Goal: Task Accomplishment & Management: Complete application form

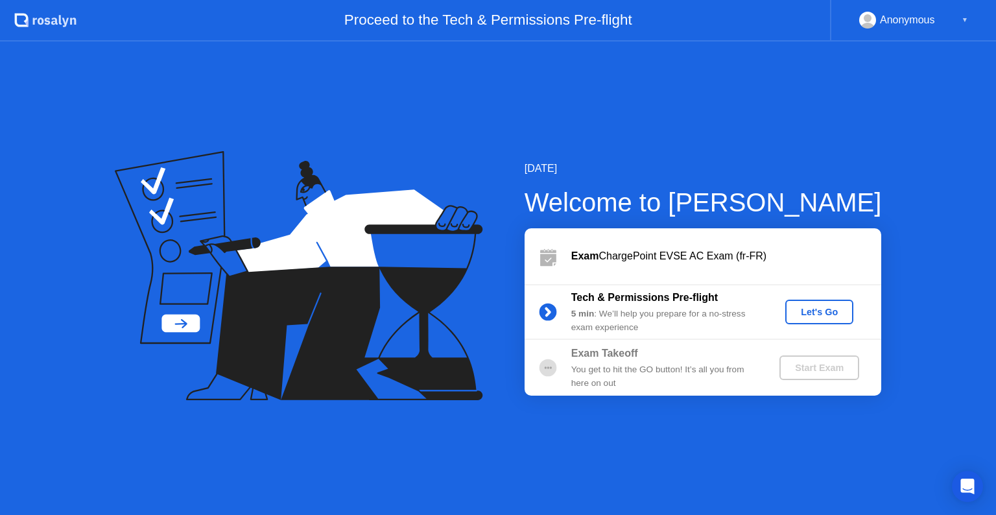
click at [818, 311] on div "Let's Go" at bounding box center [820, 312] width 58 height 10
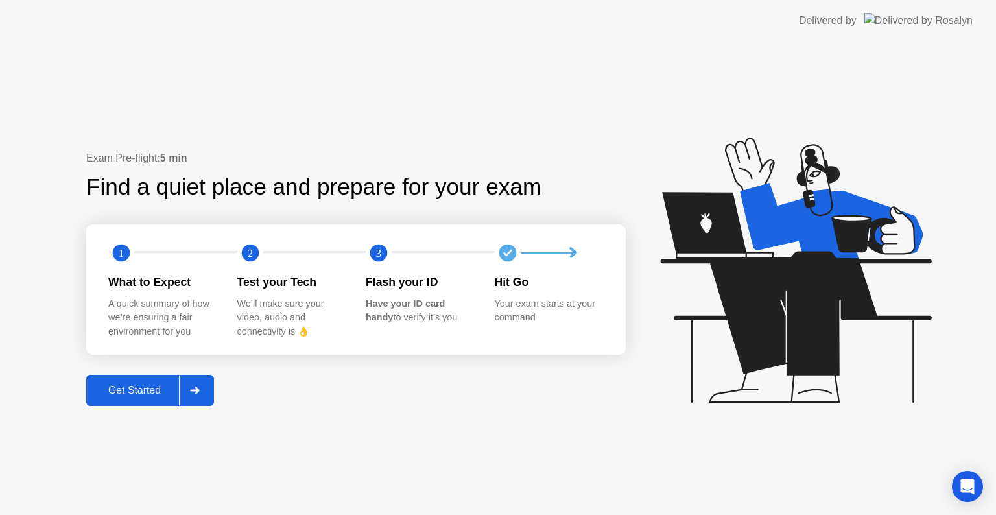
click at [134, 396] on div "Get Started" at bounding box center [134, 391] width 89 height 12
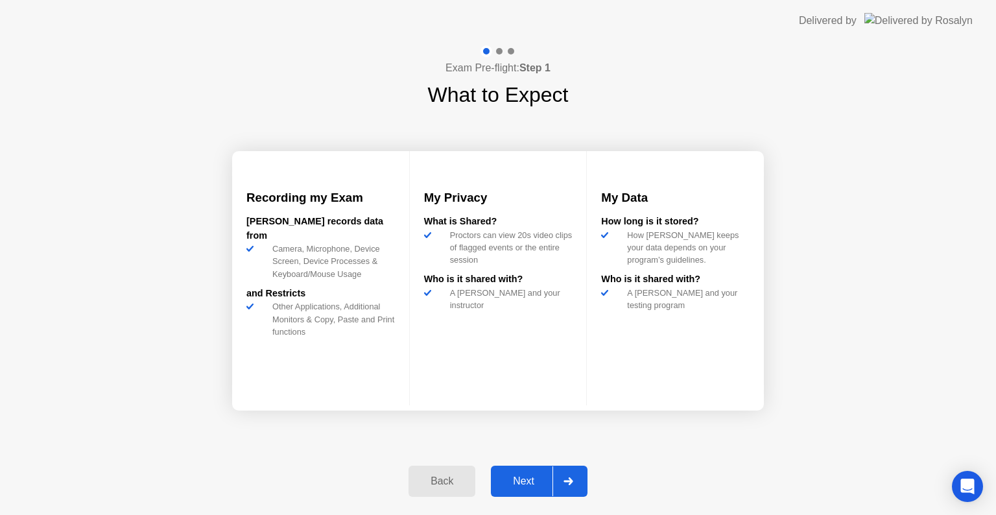
click at [524, 487] on div "Next" at bounding box center [524, 481] width 58 height 12
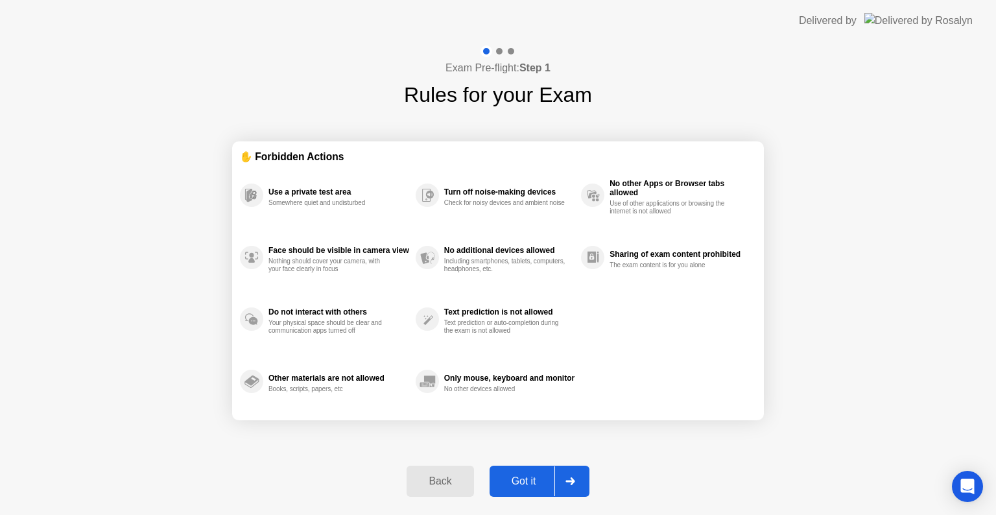
click at [521, 484] on div "Got it" at bounding box center [524, 481] width 61 height 12
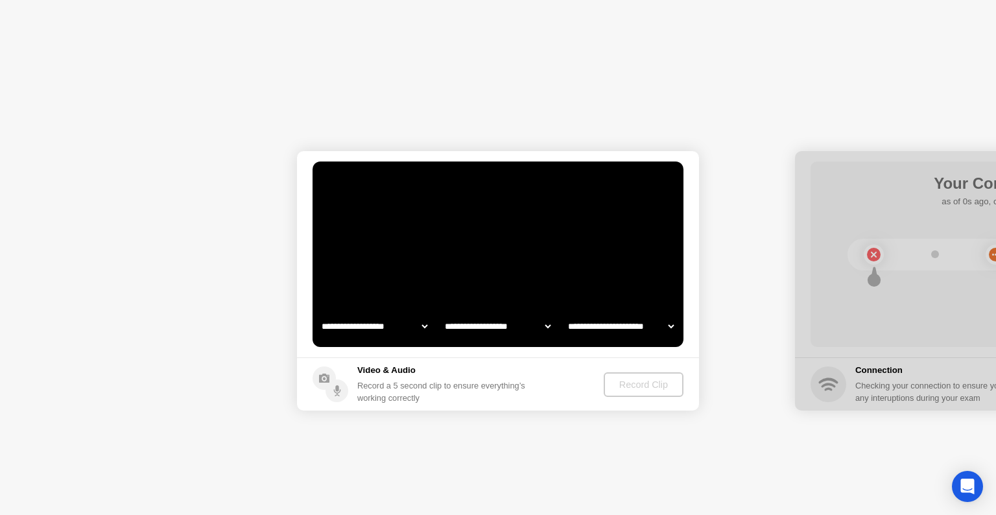
select select "**********"
select select "*******"
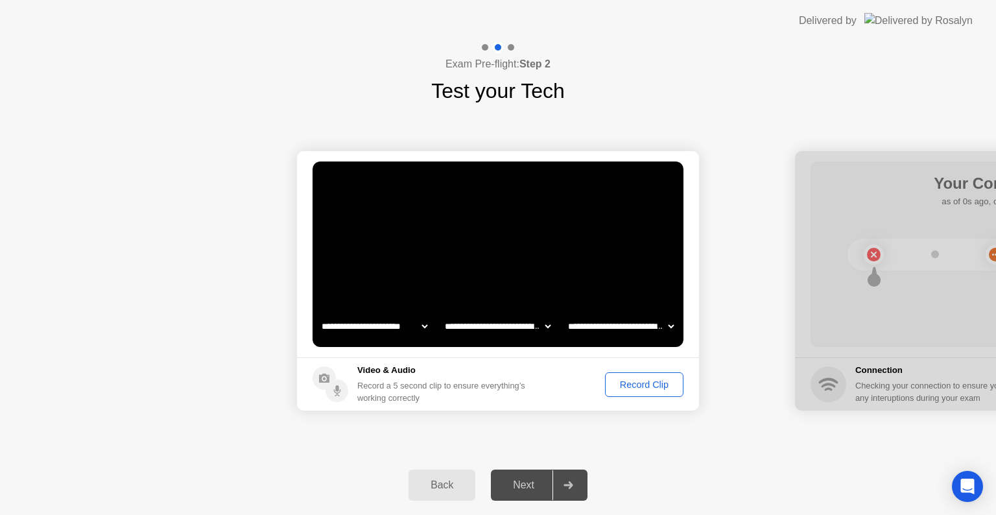
click at [628, 383] on div "Record Clip" at bounding box center [644, 384] width 69 height 10
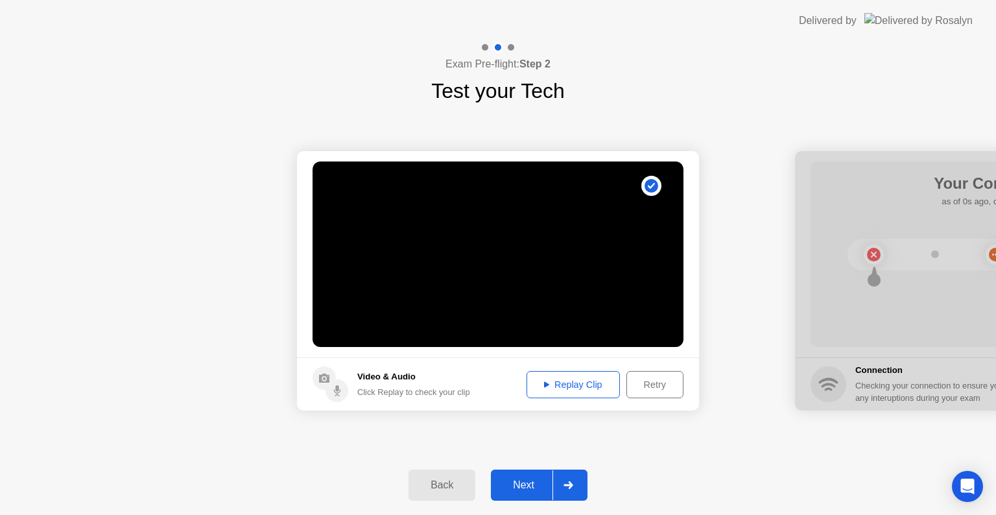
click at [515, 480] on div "Next" at bounding box center [524, 485] width 58 height 12
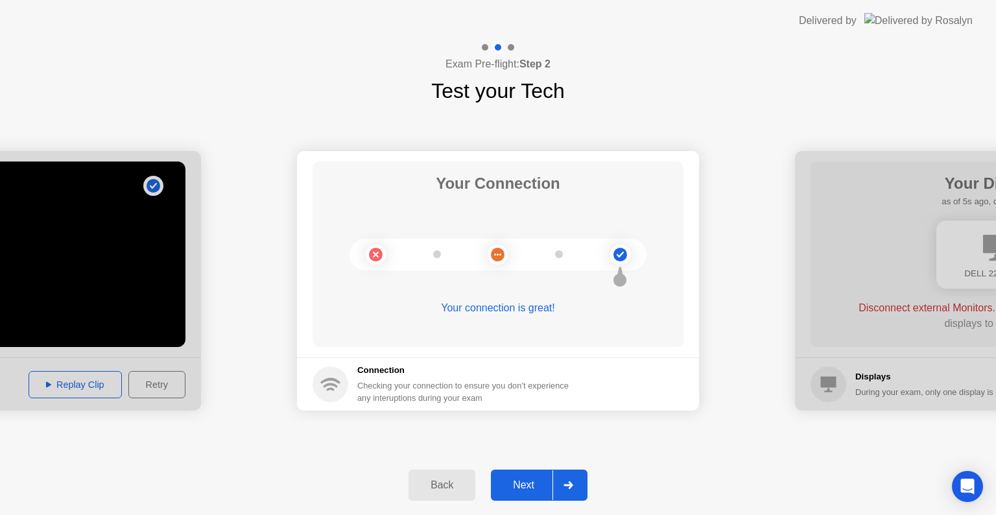
click at [524, 485] on div "Next" at bounding box center [524, 485] width 58 height 12
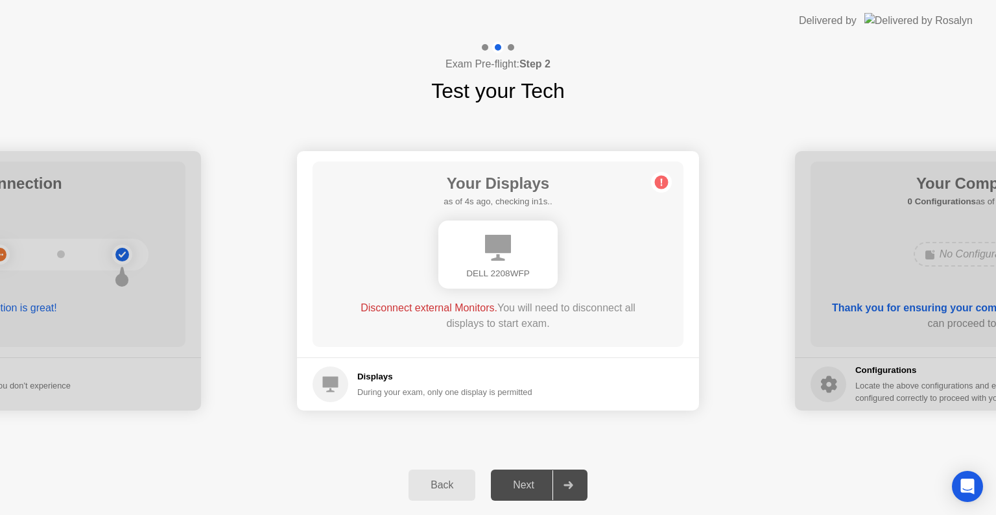
click at [661, 180] on icon at bounding box center [662, 182] width 2 height 7
click at [658, 186] on circle at bounding box center [662, 183] width 14 height 14
click at [658, 185] on circle at bounding box center [662, 183] width 14 height 14
click at [659, 184] on circle at bounding box center [662, 183] width 14 height 14
click at [354, 375] on div "Displays During your exam, only one display is permitted" at bounding box center [423, 384] width 220 height 36
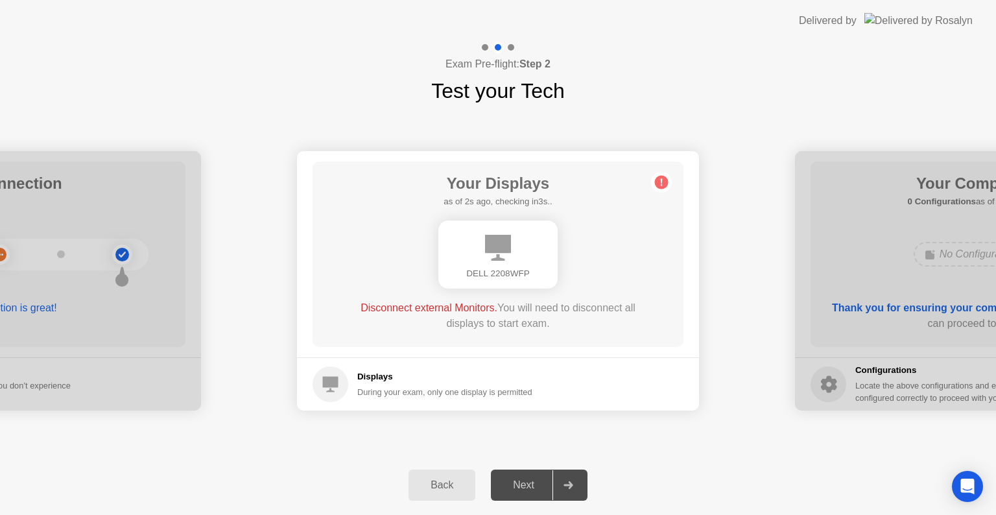
click at [382, 383] on div "Displays During your exam, only one display is permitted" at bounding box center [444, 384] width 175 height 28
click at [450, 314] on div "Disconnect external Monitors. You will need to disconnect all displays to start…" at bounding box center [498, 315] width 297 height 31
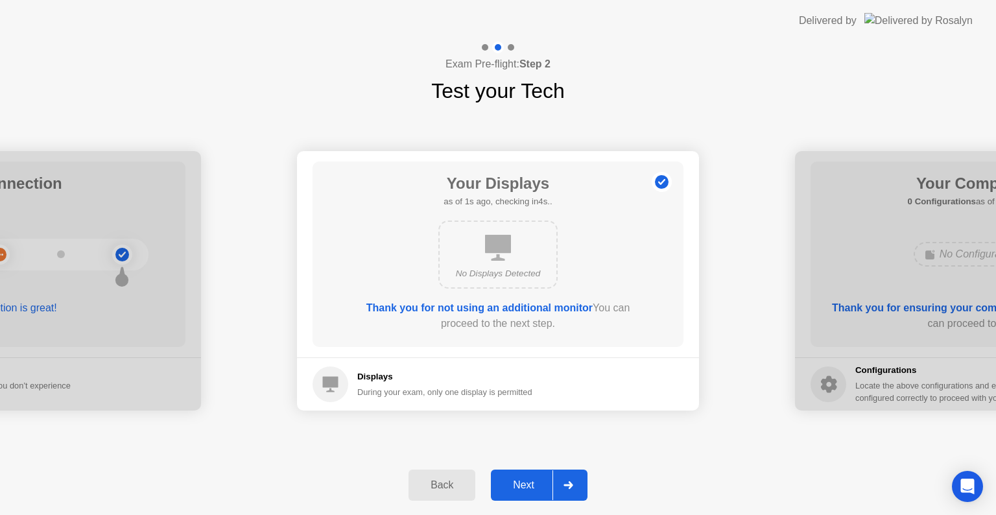
click at [541, 485] on div "Next" at bounding box center [524, 485] width 58 height 12
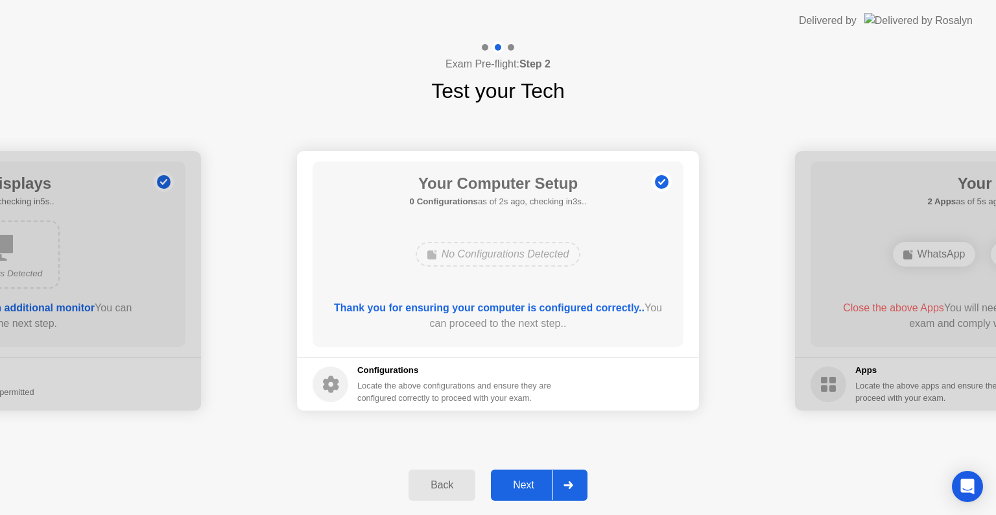
click at [537, 484] on div "Next" at bounding box center [524, 485] width 58 height 12
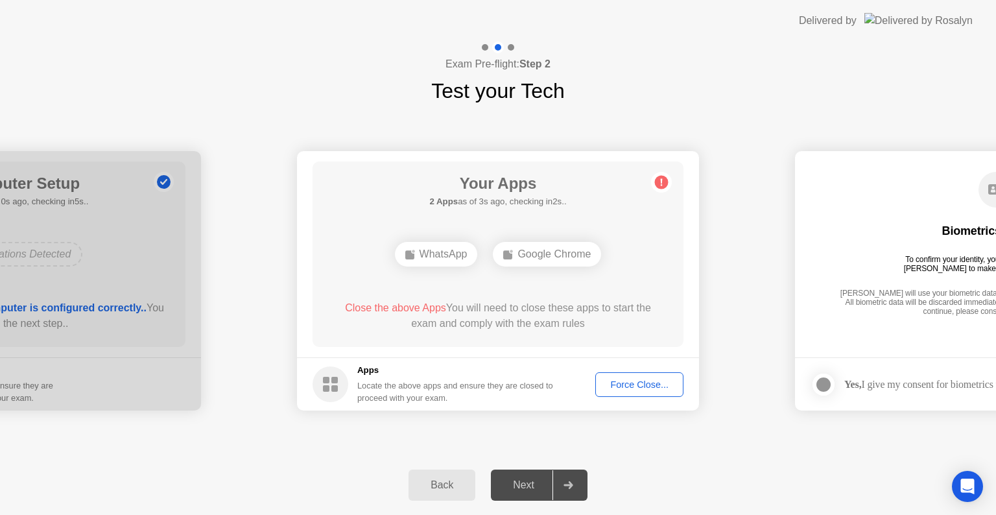
click at [615, 387] on div "Force Close..." at bounding box center [639, 384] width 79 height 10
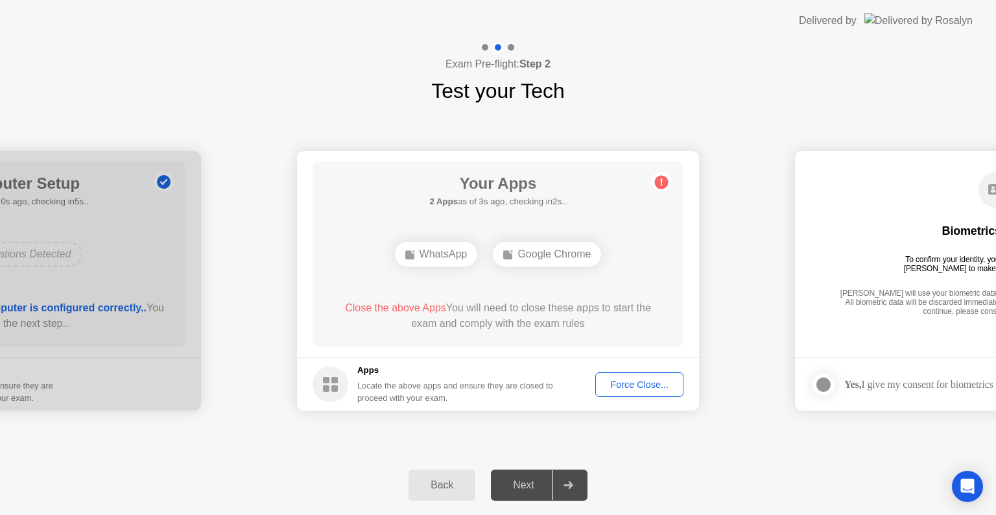
click at [646, 388] on div "Force Close..." at bounding box center [639, 384] width 79 height 10
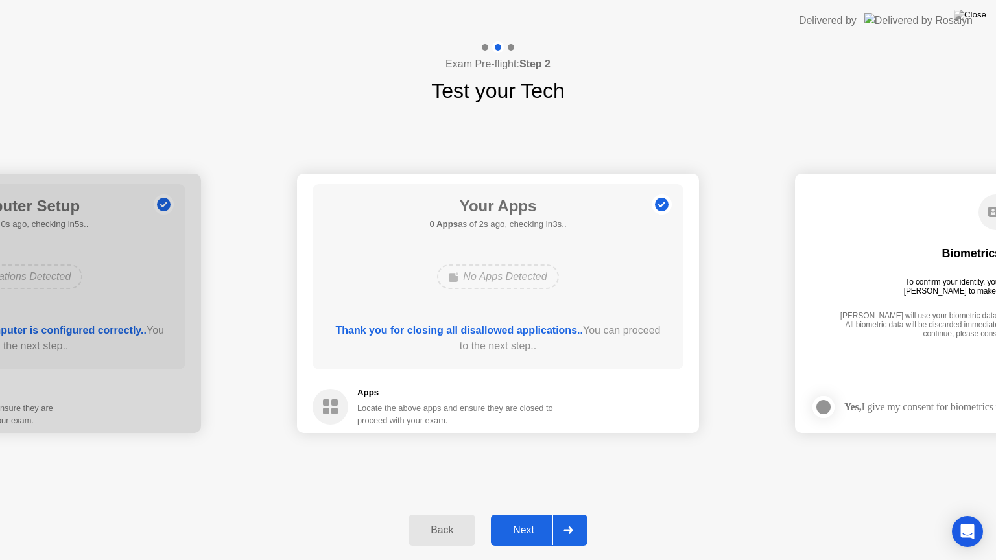
click at [537, 514] on div "Next" at bounding box center [524, 531] width 58 height 12
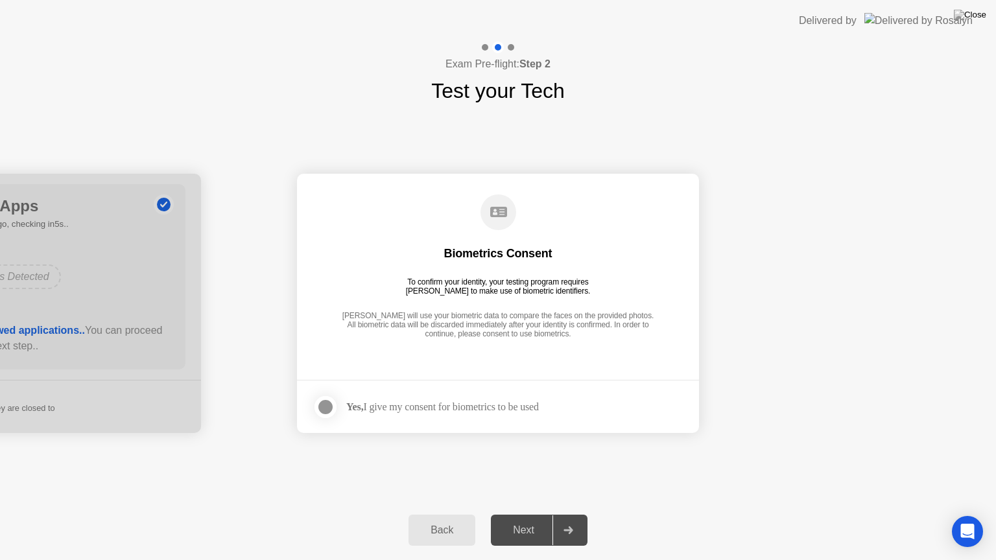
click at [331, 403] on div at bounding box center [326, 408] width 16 height 16
click at [524, 514] on div "Next" at bounding box center [524, 531] width 58 height 12
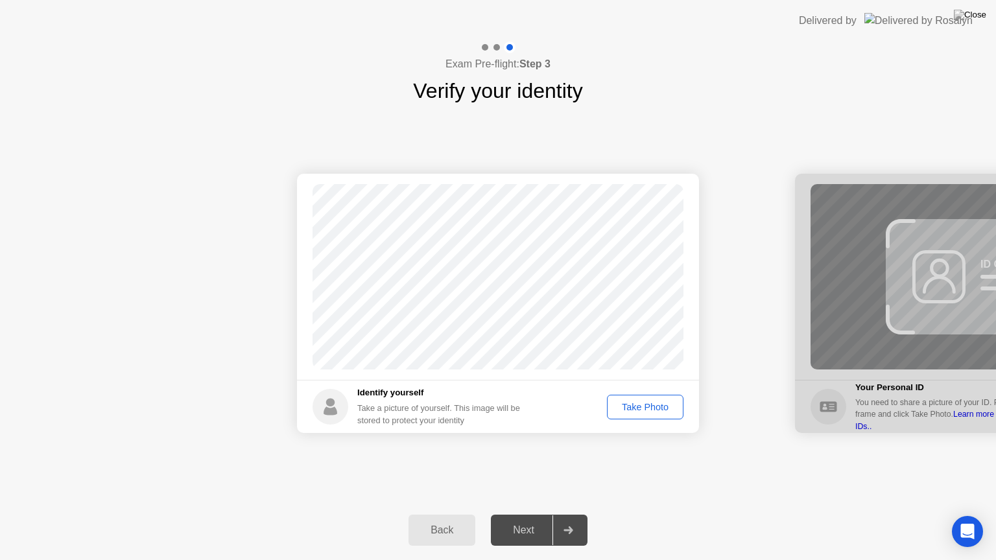
click at [656, 412] on div "Take Photo" at bounding box center [645, 407] width 67 height 10
click at [537, 514] on div "Next" at bounding box center [524, 531] width 58 height 12
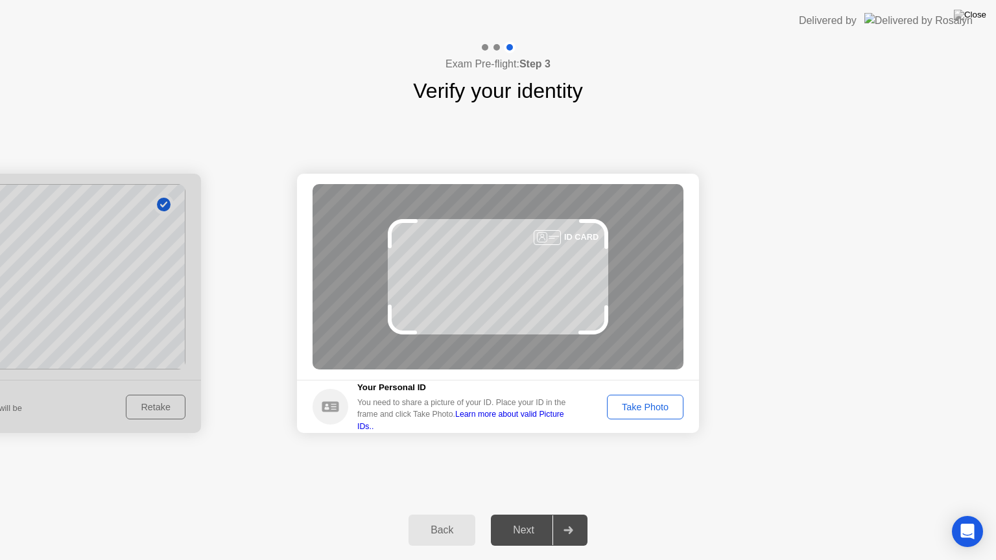
click at [633, 410] on div "Take Photo" at bounding box center [645, 407] width 67 height 10
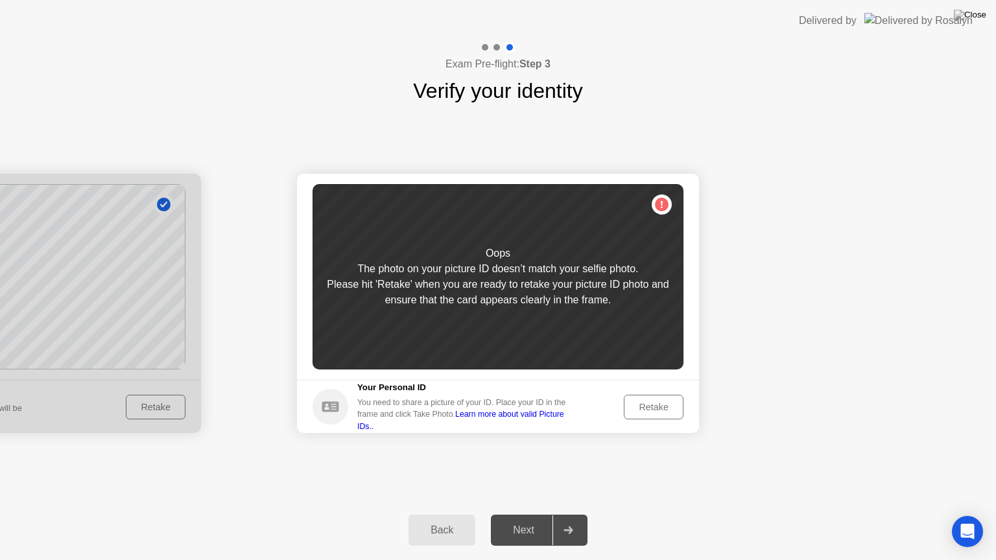
click at [653, 411] on div "Retake" at bounding box center [653, 407] width 51 height 10
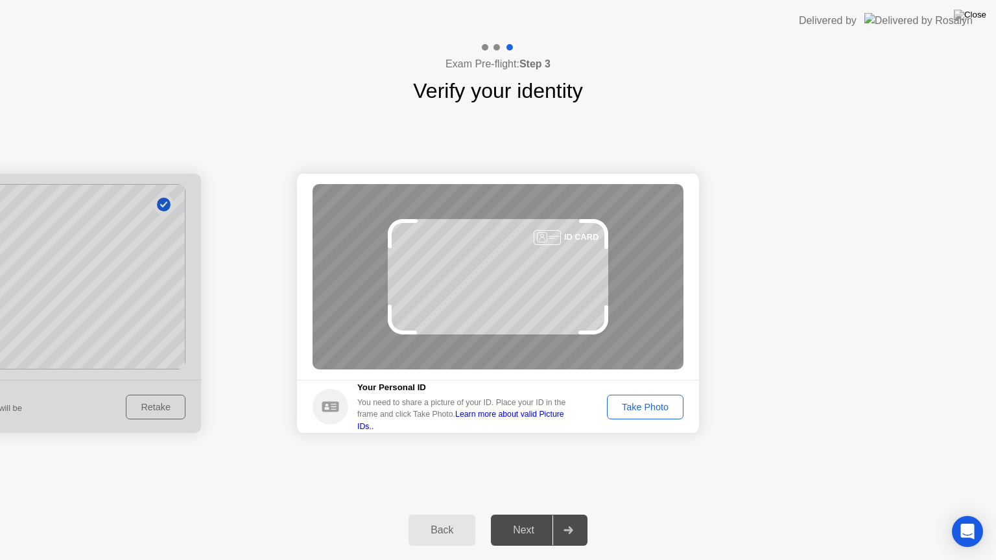
click at [638, 411] on div "Take Photo" at bounding box center [645, 407] width 67 height 10
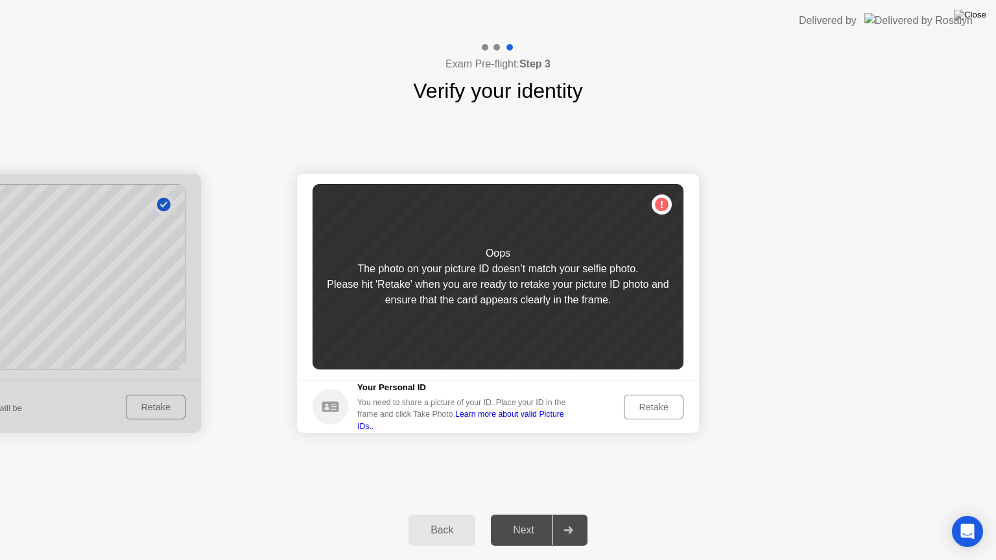
click at [638, 411] on div "Retake" at bounding box center [653, 407] width 51 height 10
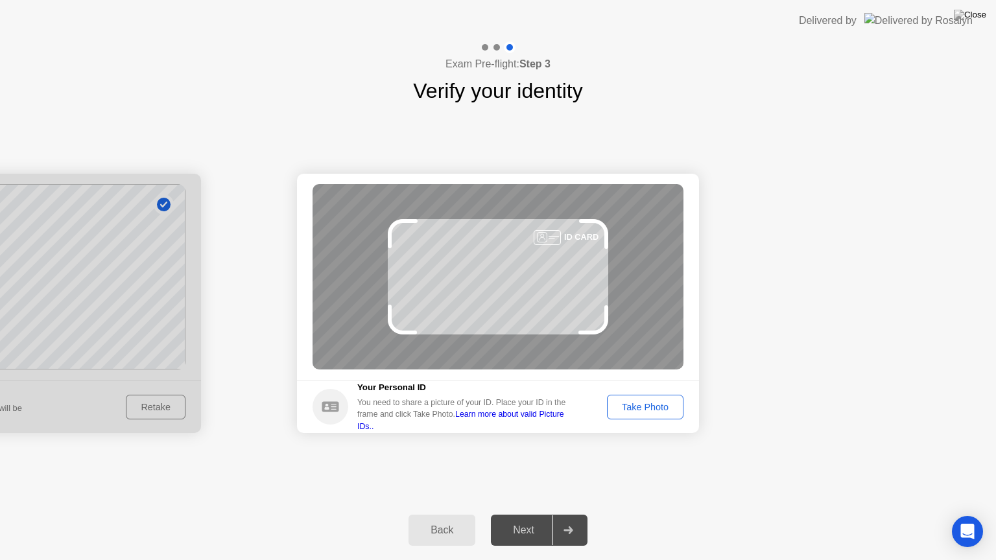
click at [638, 411] on div "Take Photo" at bounding box center [645, 407] width 67 height 10
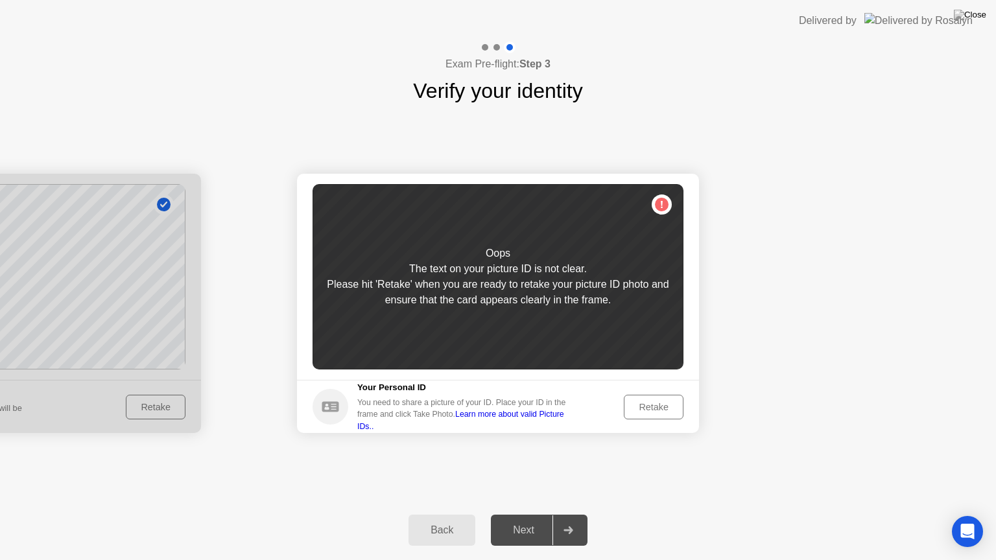
click at [638, 411] on div "Retake" at bounding box center [653, 407] width 51 height 10
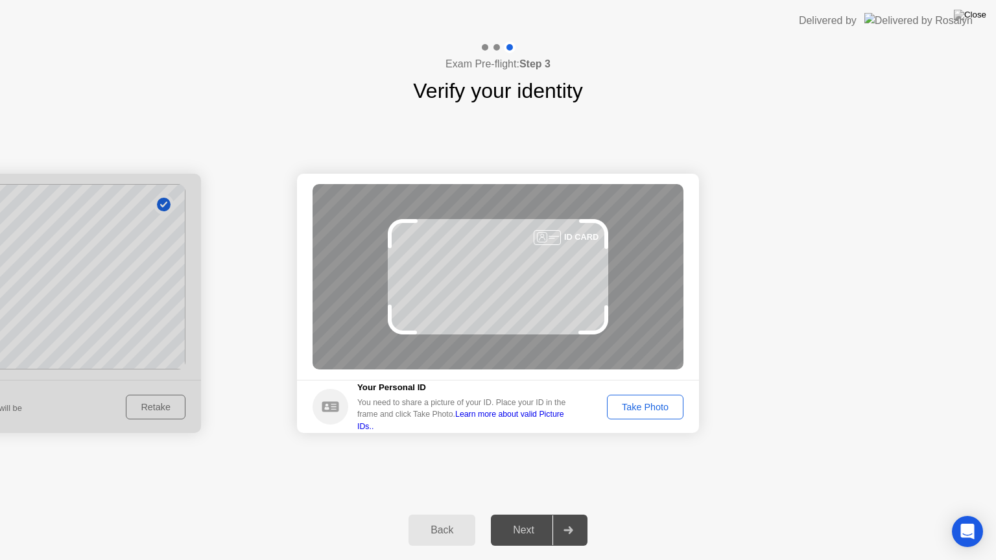
click at [638, 411] on div "Take Photo" at bounding box center [645, 407] width 67 height 10
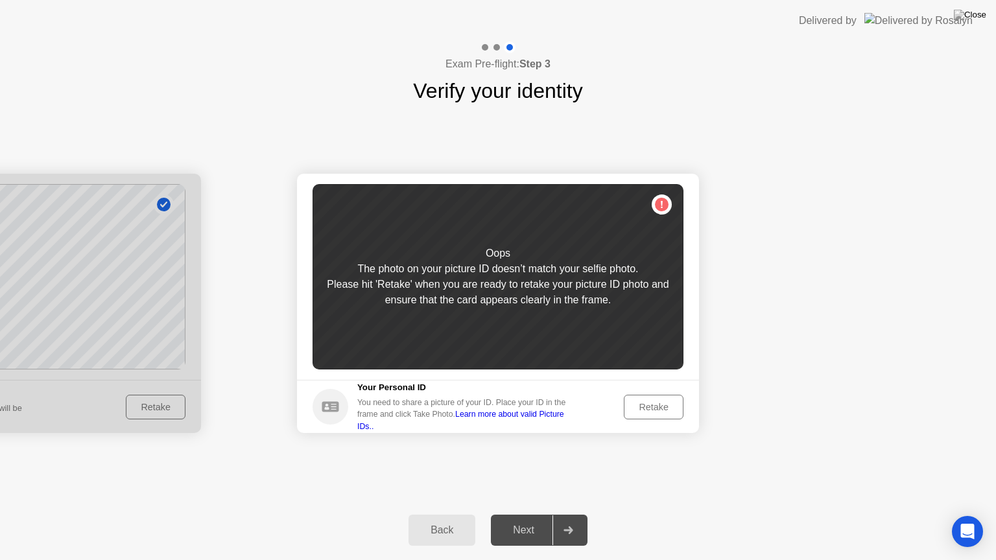
click at [638, 411] on div "Retake" at bounding box center [653, 407] width 51 height 10
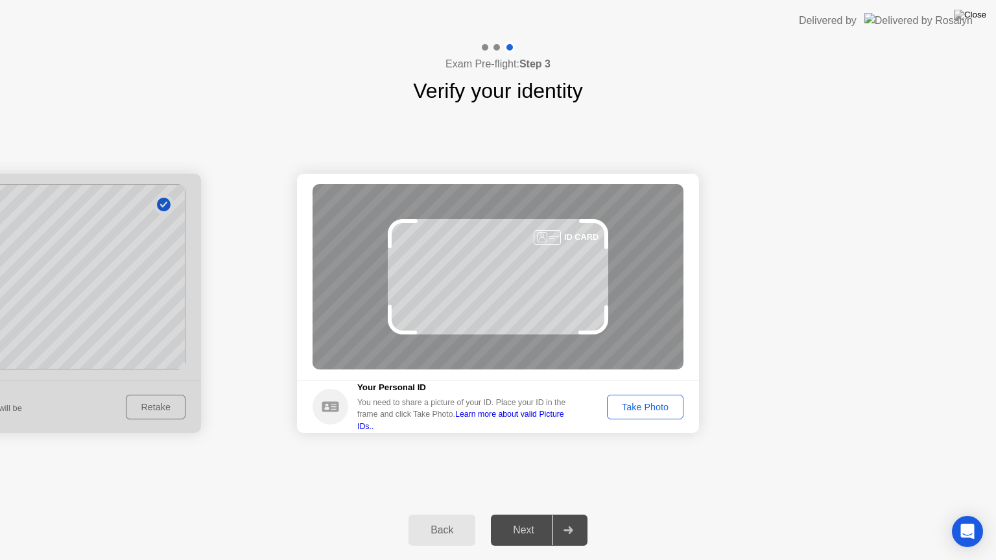
click at [638, 411] on div "Take Photo" at bounding box center [645, 407] width 67 height 10
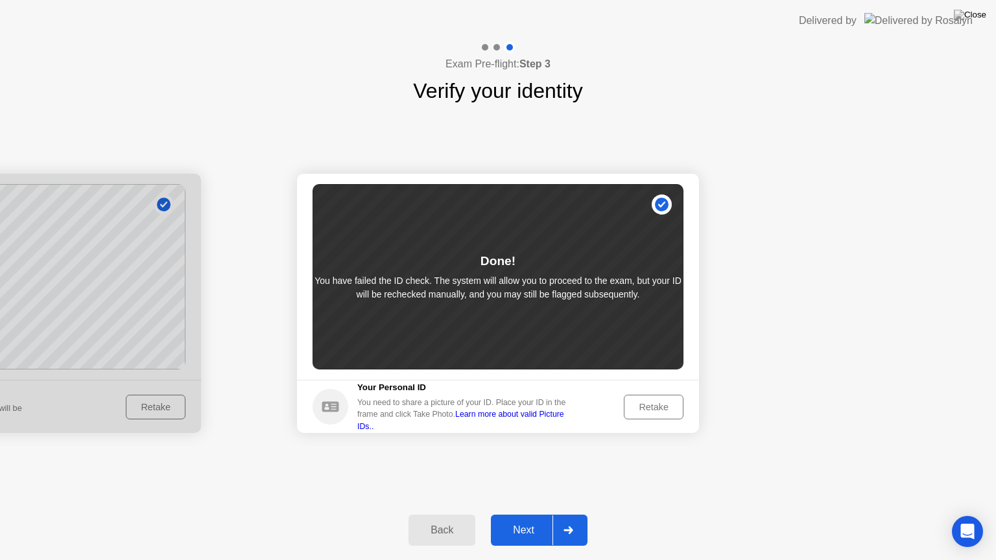
click at [544, 514] on div "Next" at bounding box center [524, 531] width 58 height 12
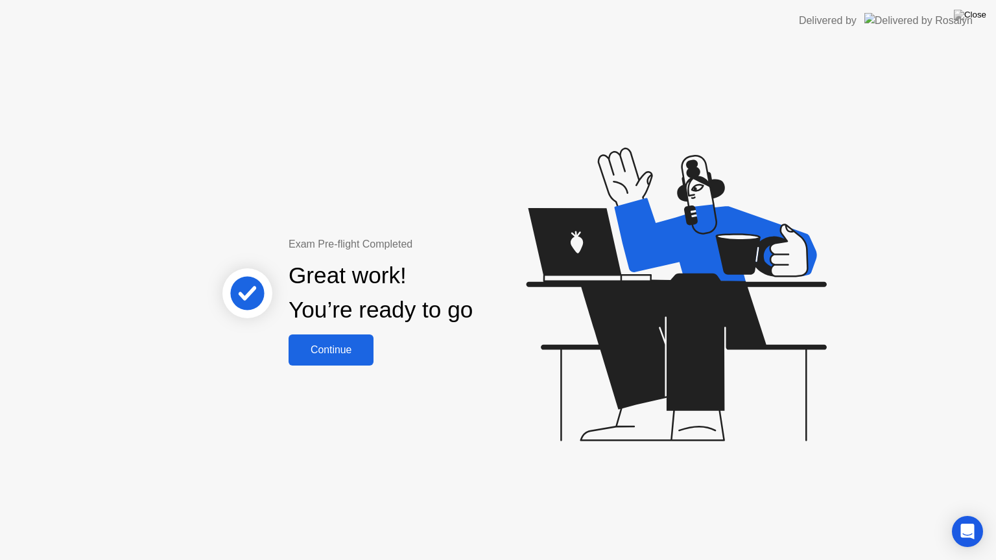
click at [320, 353] on div "Continue" at bounding box center [331, 350] width 77 height 12
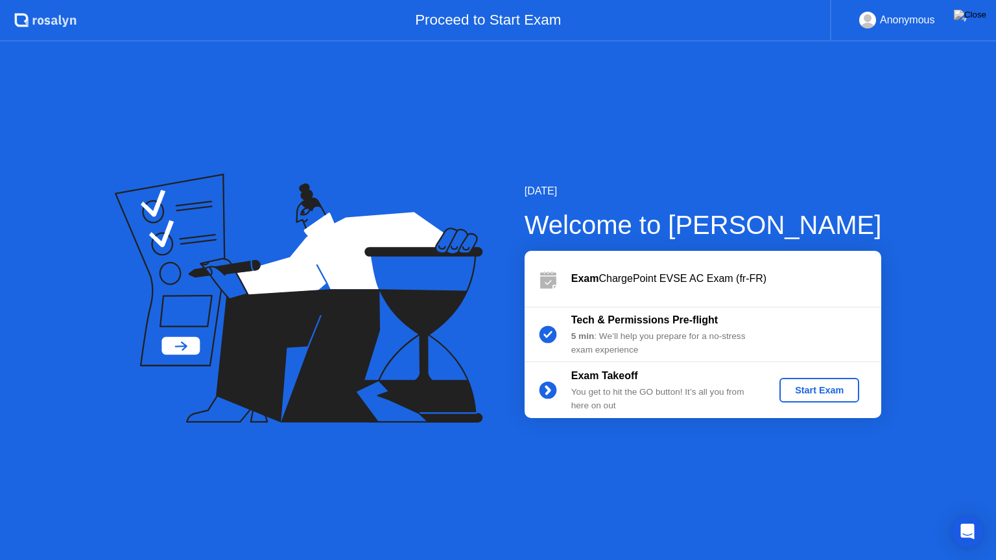
click at [808, 396] on div "Start Exam" at bounding box center [819, 390] width 69 height 10
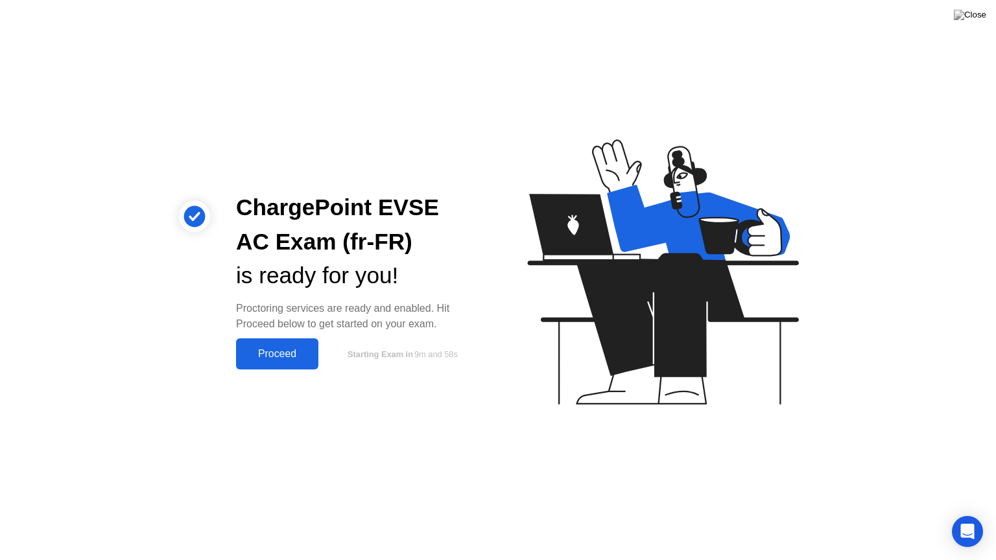
click at [300, 357] on div "Proceed" at bounding box center [277, 354] width 75 height 12
